Goal: Find specific fact: Find specific fact

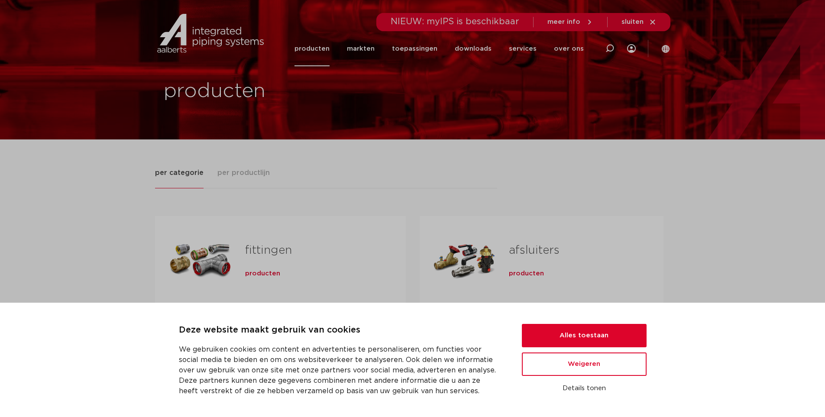
click at [262, 277] on span "producten" at bounding box center [262, 273] width 35 height 9
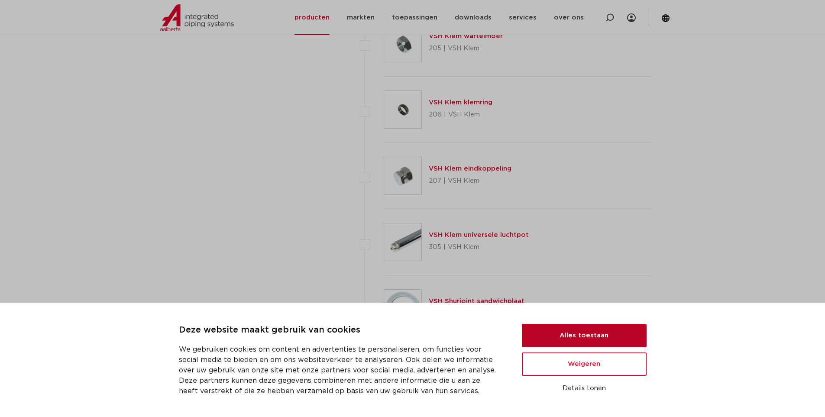
scroll to position [1810, 0]
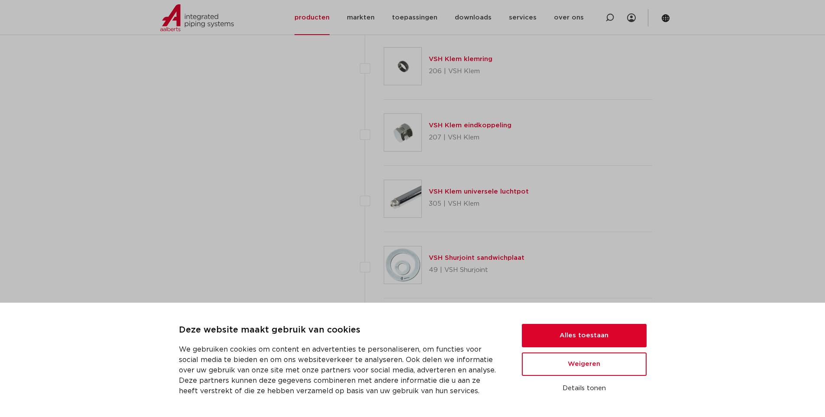
click at [625, 318] on div "Deze website maakt gebruik van cookies We gebruiken cookies om content en adver…" at bounding box center [412, 360] width 825 height 114
click at [625, 326] on button "Alles toestaan" at bounding box center [584, 335] width 125 height 23
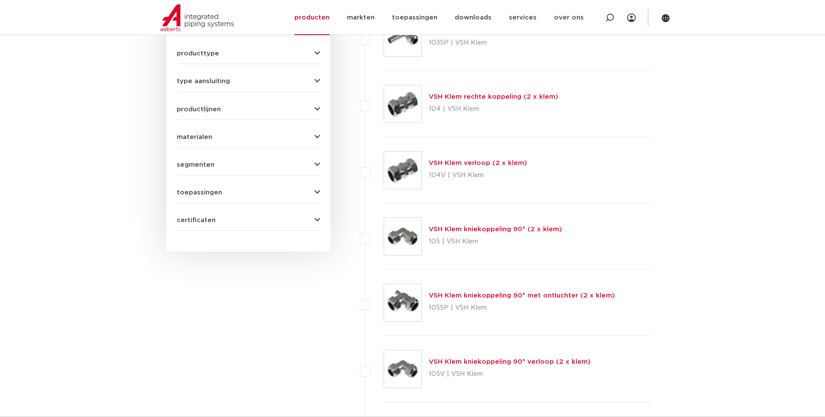
scroll to position [78, 0]
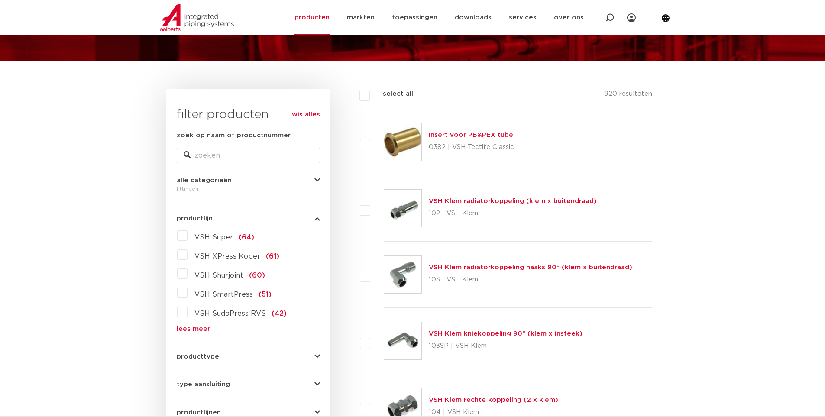
click at [226, 257] on span "VSH XPress Koper" at bounding box center [227, 256] width 66 height 7
click at [0, 0] on input "VSH XPress Koper (61)" at bounding box center [0, 0] width 0 height 0
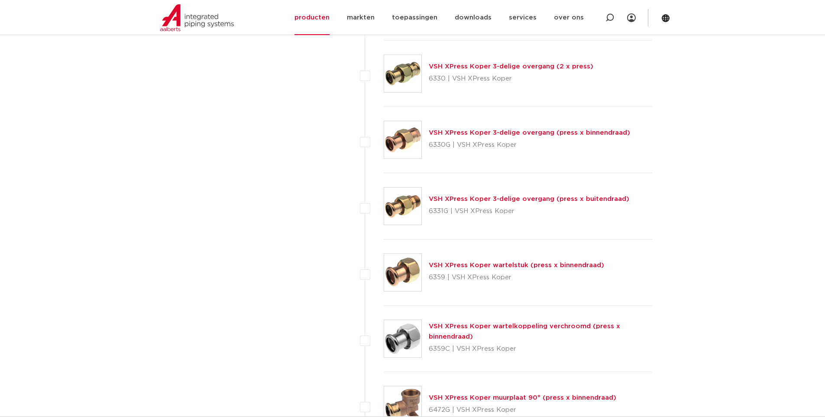
scroll to position [1117, 0]
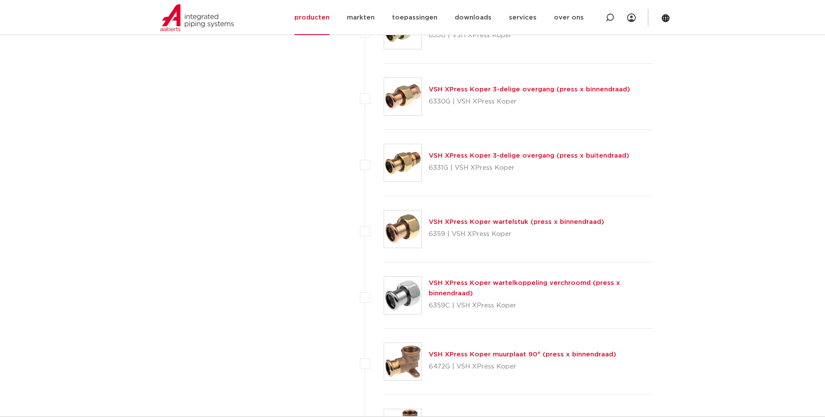
click at [507, 222] on link "VSH XPress Koper wartelstuk (press x binnendraad)" at bounding box center [515, 222] width 175 height 6
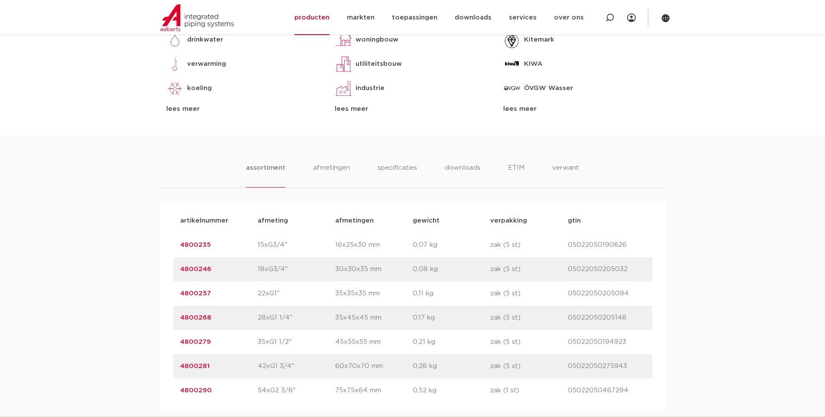
scroll to position [519, 0]
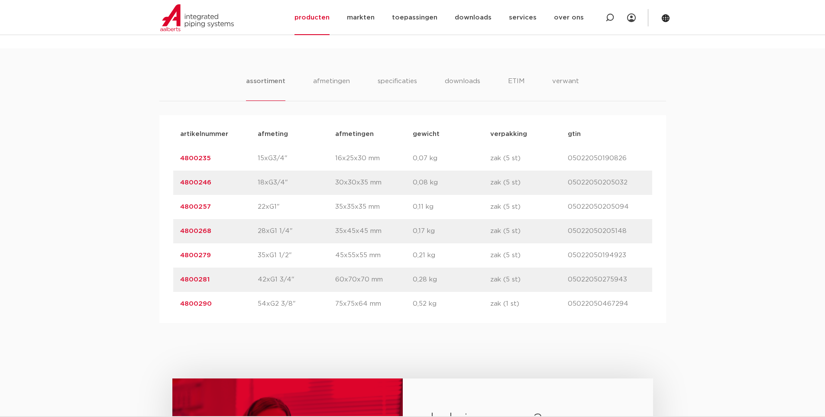
click at [197, 234] on link "4800268" at bounding box center [195, 231] width 31 height 6
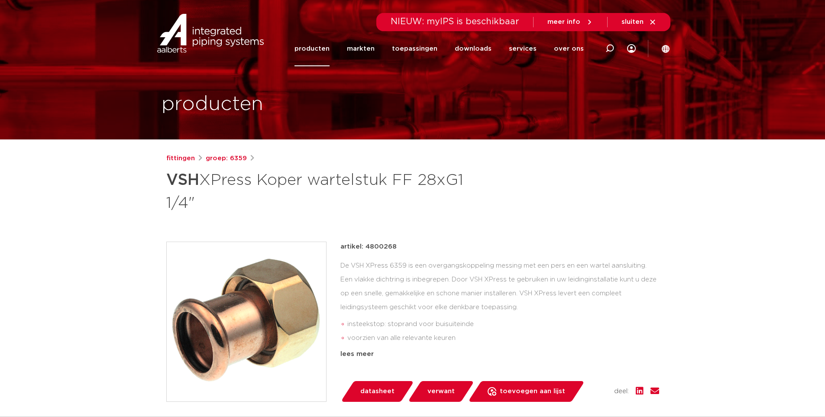
click at [378, 247] on p "artikel: 4800268" at bounding box center [368, 247] width 56 height 10
copy p "4800268"
